Goal: Task Accomplishment & Management: Manage account settings

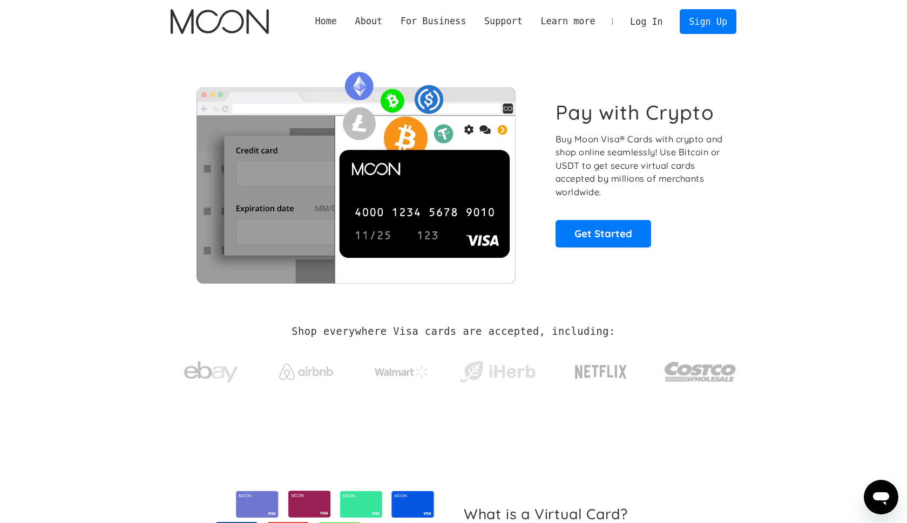
click at [639, 25] on link "Log In" at bounding box center [646, 22] width 51 height 24
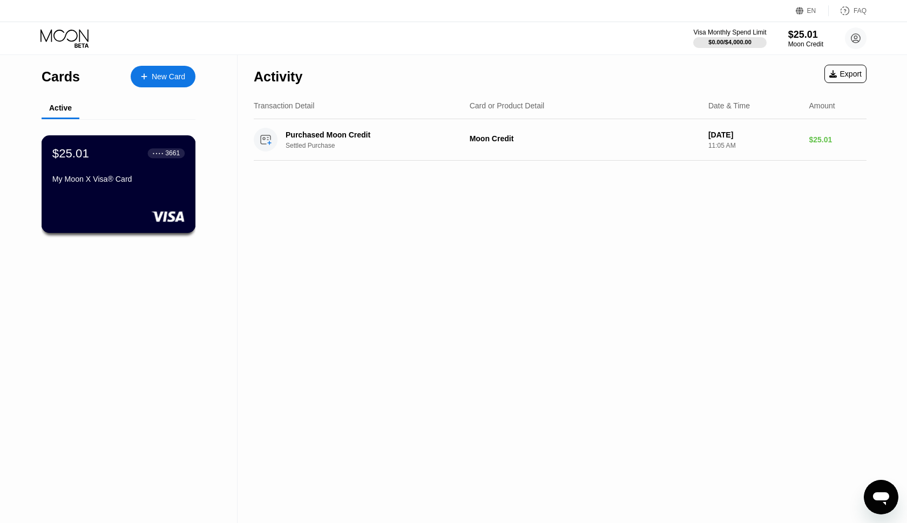
click at [112, 200] on div "$25.01 ● ● ● ● 3661 My Moon X Visa® Card" at bounding box center [119, 184] width 154 height 98
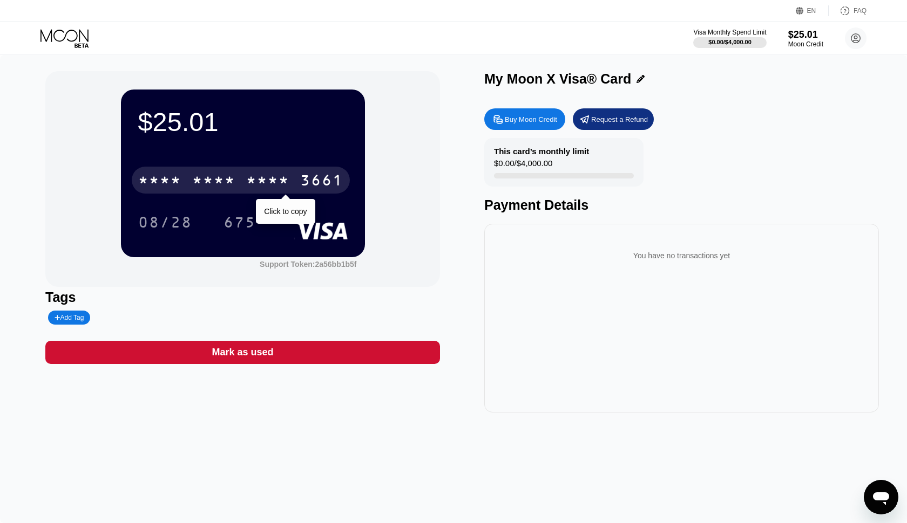
click at [237, 178] on div "* * * * * * * * * * * * 3661" at bounding box center [241, 180] width 218 height 27
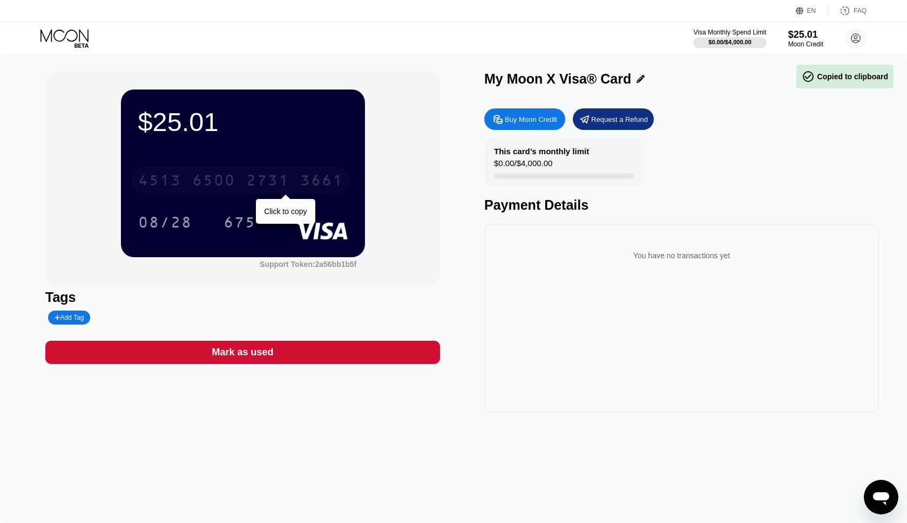
click at [269, 186] on div "2731" at bounding box center [267, 181] width 43 height 17
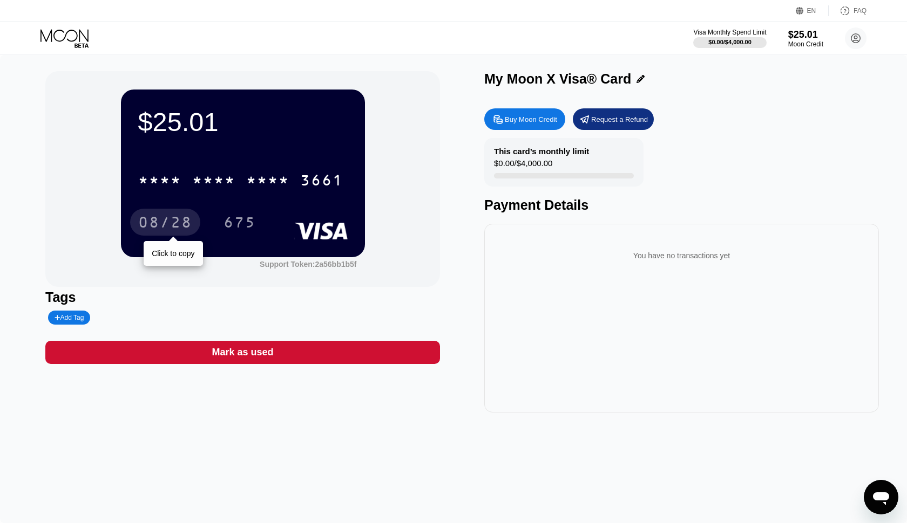
click at [181, 216] on div "08/28" at bounding box center [165, 223] width 54 height 17
click at [542, 209] on div "Payment Details" at bounding box center [681, 205] width 394 height 16
click at [861, 37] on circle at bounding box center [855, 39] width 22 height 22
